Goal: Task Accomplishment & Management: Use online tool/utility

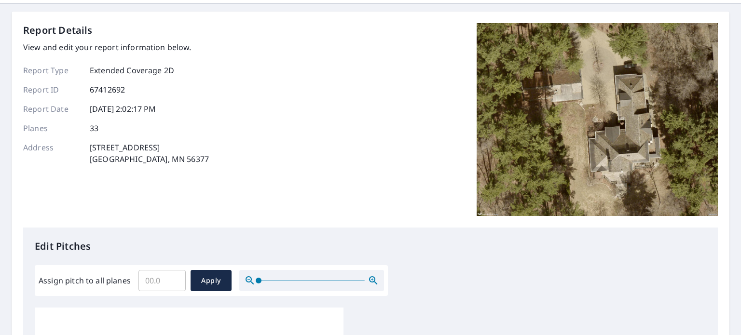
scroll to position [48, 0]
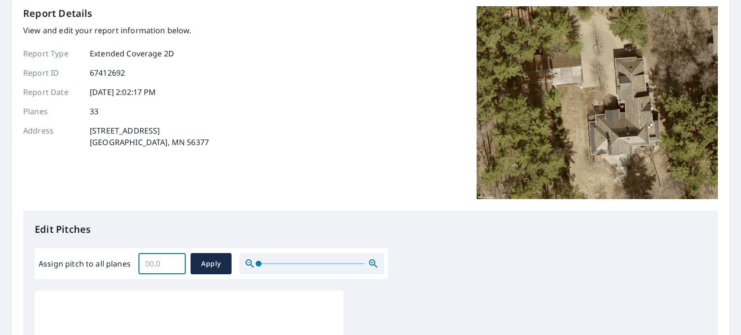
click at [158, 263] on input "Assign pitch to all planes" at bounding box center [161, 263] width 47 height 27
type input "12"
click at [208, 260] on span "Apply" at bounding box center [211, 264] width 26 height 12
type input "12"
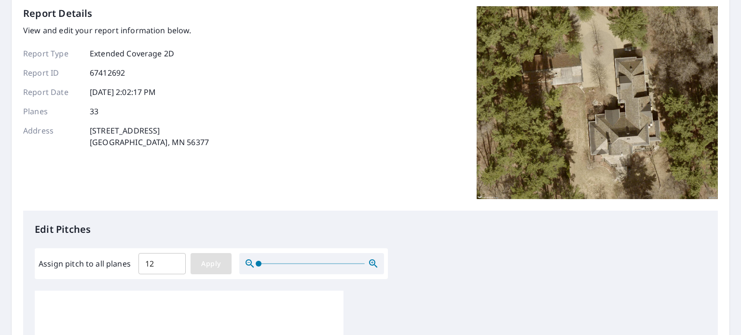
type input "12"
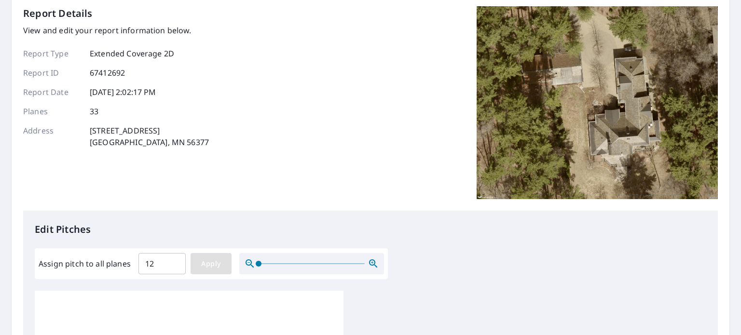
type input "12"
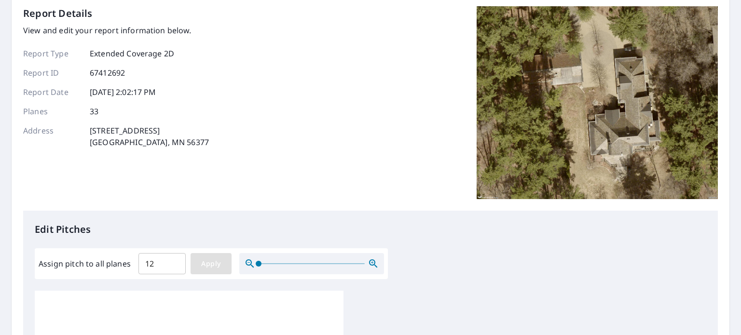
type input "12"
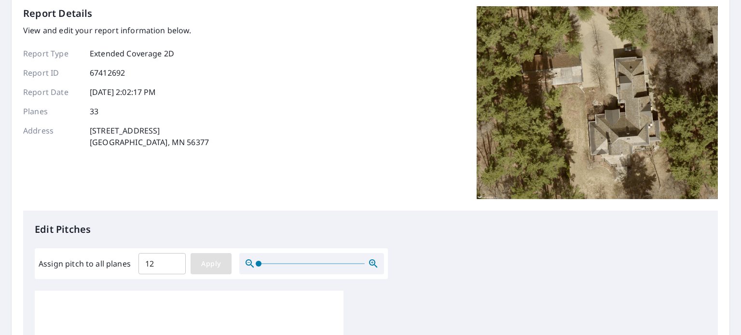
type input "12"
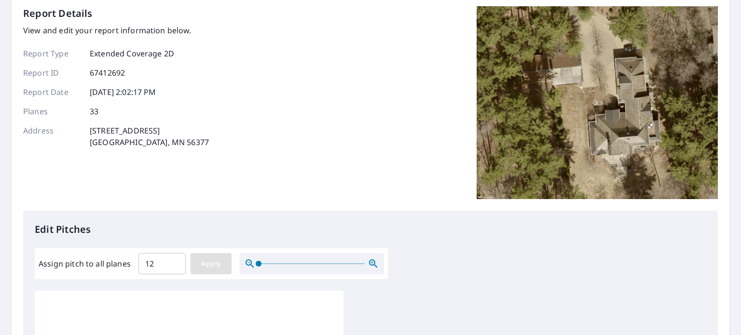
type input "12"
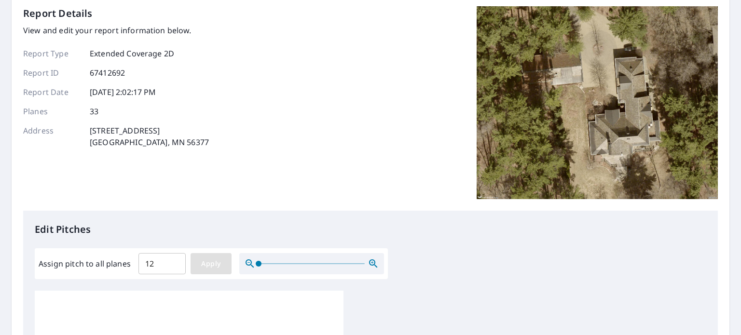
type input "12"
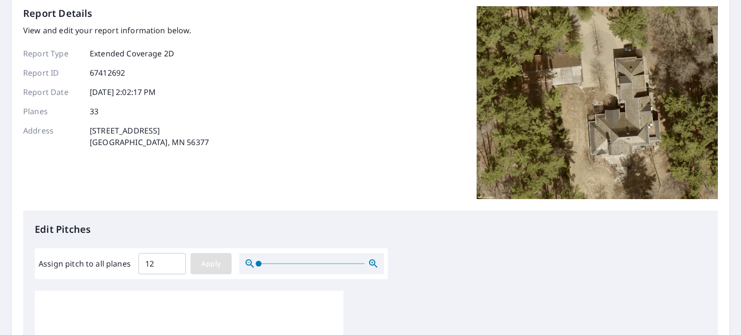
type input "12"
click at [207, 267] on span "Apply" at bounding box center [211, 264] width 26 height 12
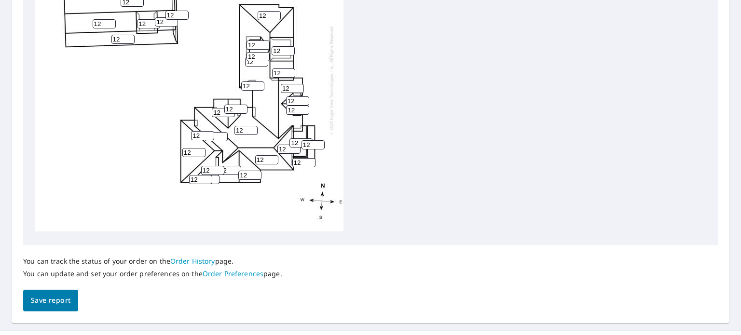
scroll to position [428, 0]
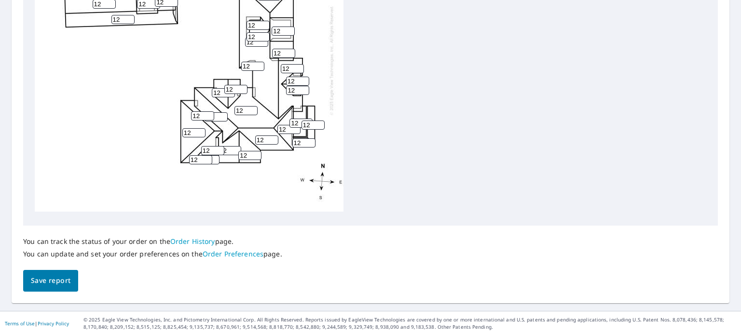
click at [44, 280] on span "Save report" at bounding box center [51, 281] width 40 height 12
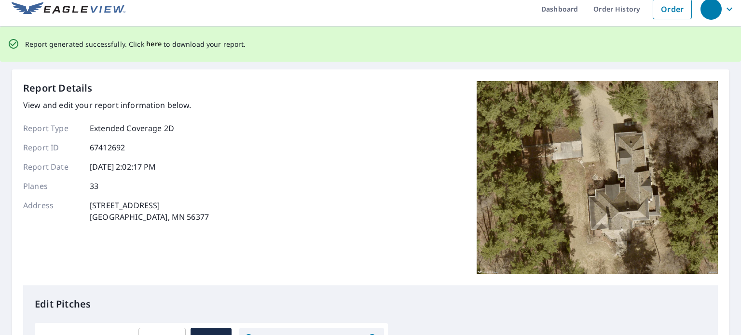
scroll to position [0, 0]
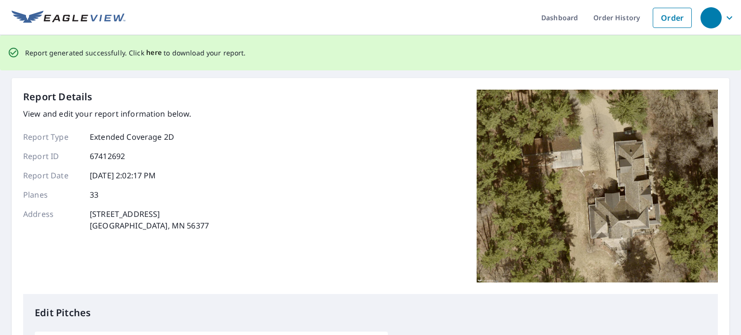
click at [150, 55] on span "here" at bounding box center [154, 53] width 16 height 12
